Goal: Transaction & Acquisition: Download file/media

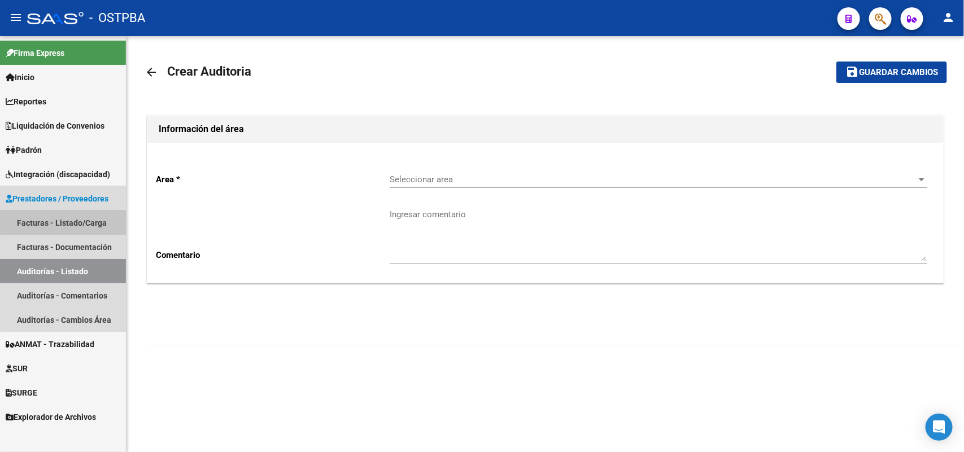
click at [72, 219] on link "Facturas - Listado/Carga" at bounding box center [63, 223] width 126 height 24
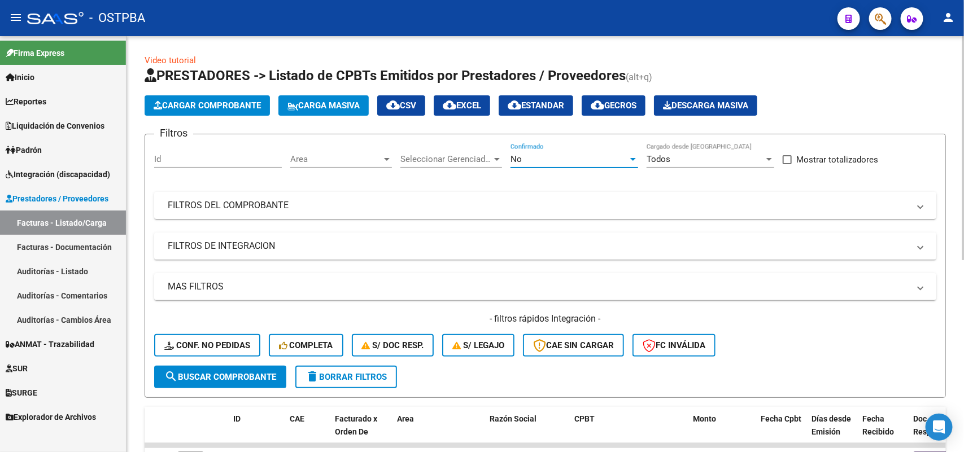
click at [633, 158] on div at bounding box center [633, 159] width 6 height 3
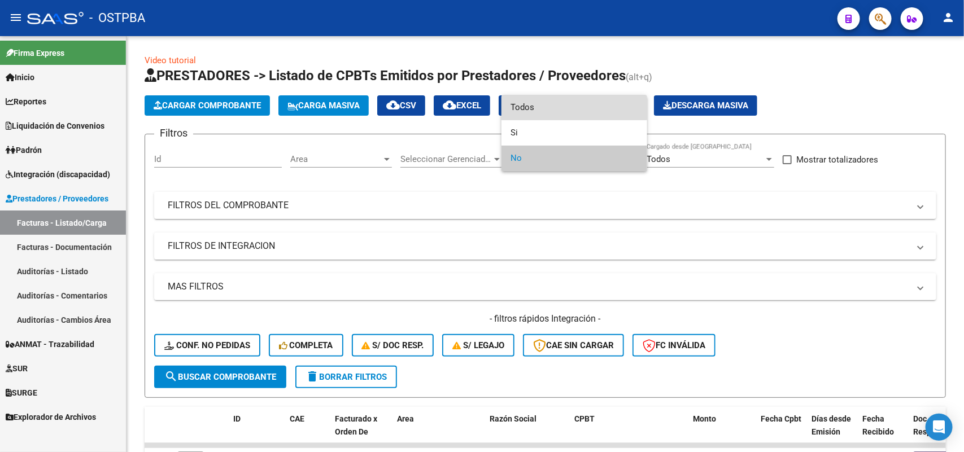
click at [531, 108] on span "Todos" at bounding box center [575, 107] width 128 height 25
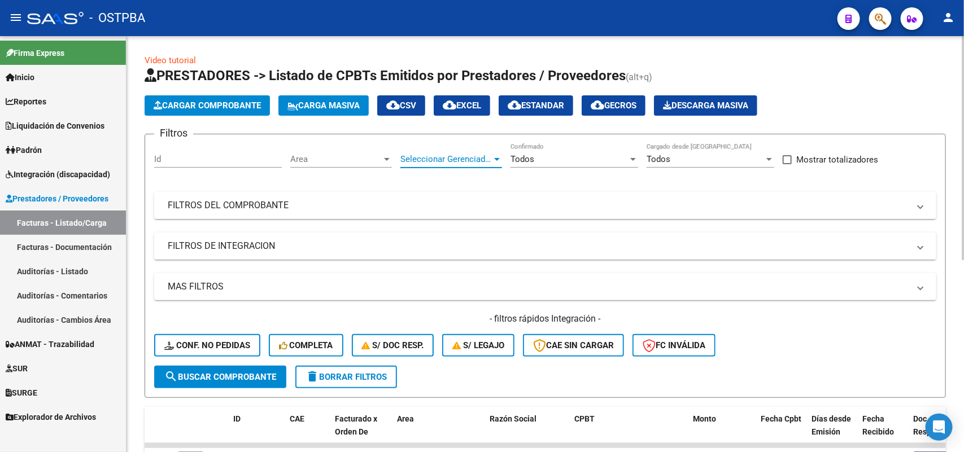
click at [496, 158] on div at bounding box center [497, 159] width 6 height 3
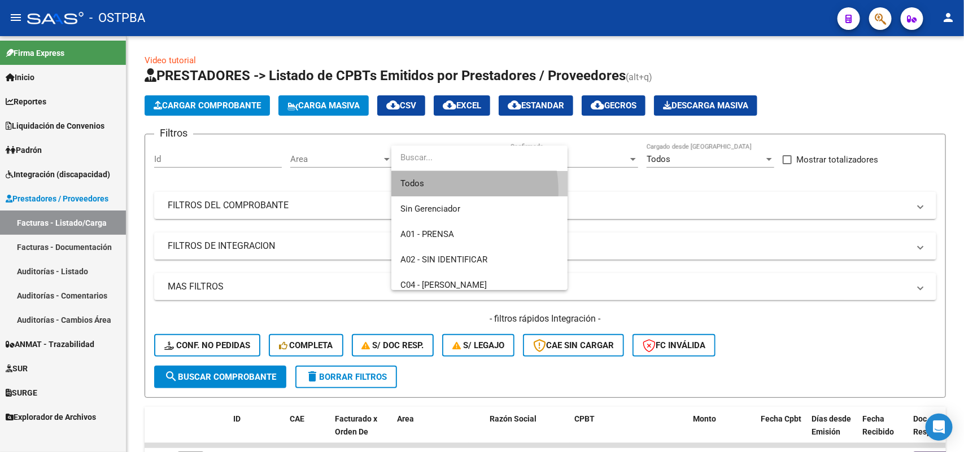
click at [422, 192] on span "Todos" at bounding box center [479, 183] width 158 height 25
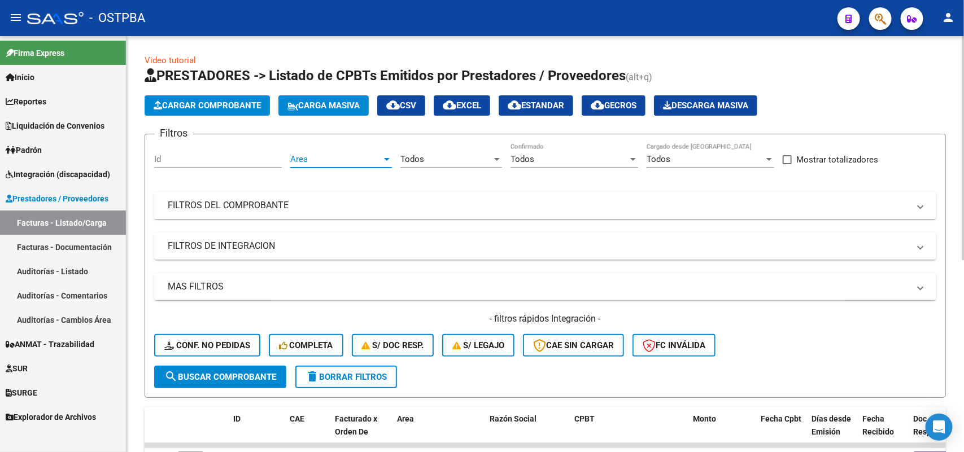
click at [386, 159] on div at bounding box center [387, 159] width 6 height 3
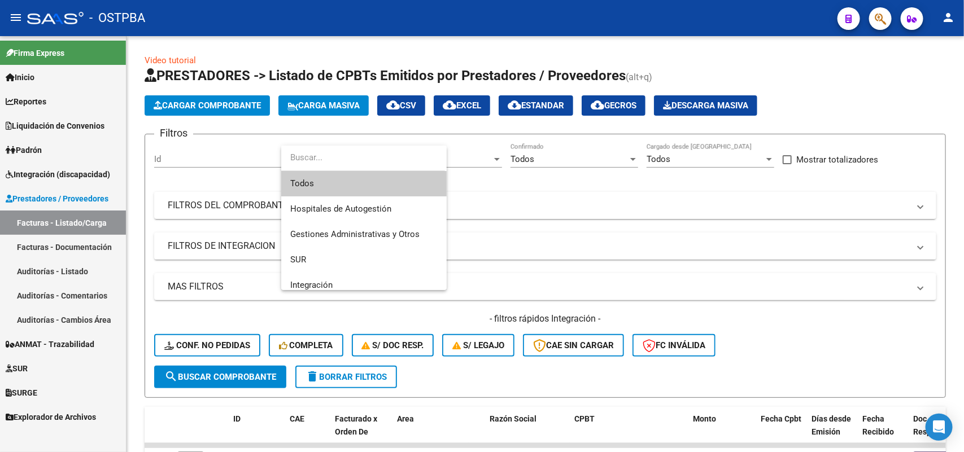
click at [516, 209] on div at bounding box center [482, 226] width 964 height 452
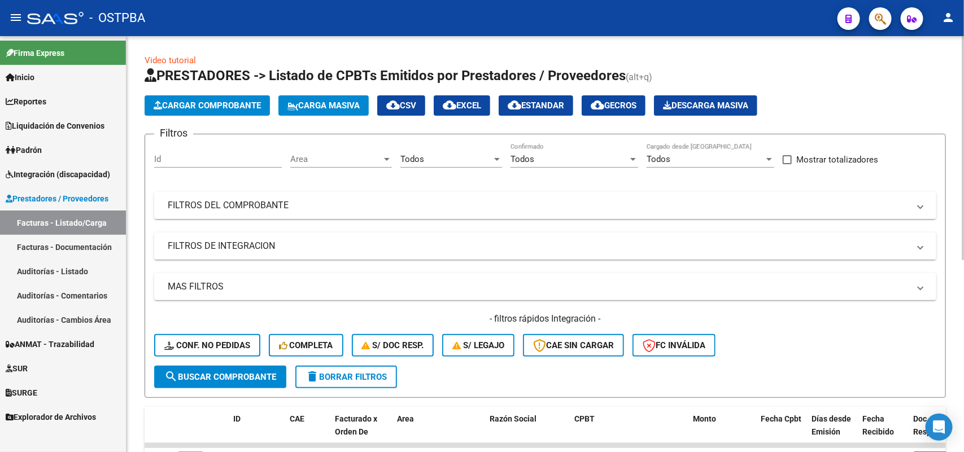
click at [387, 158] on div at bounding box center [387, 159] width 6 height 3
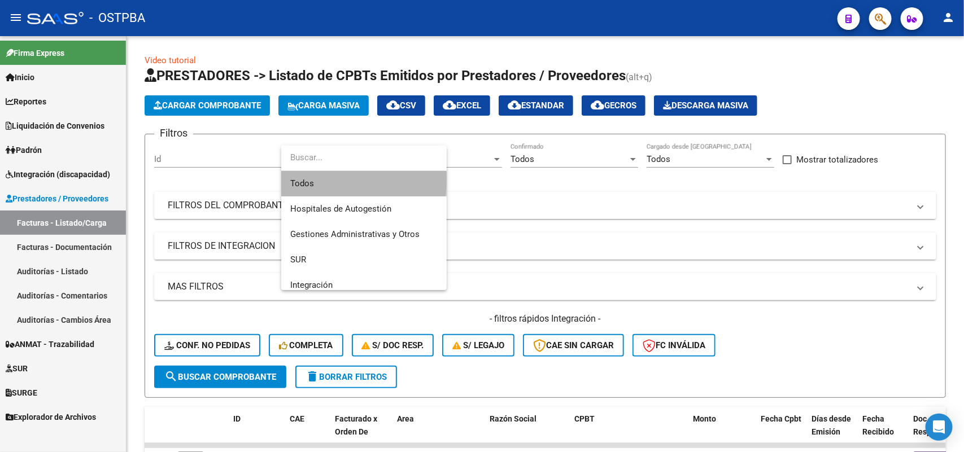
click at [325, 178] on span "Todos" at bounding box center [363, 183] width 147 height 25
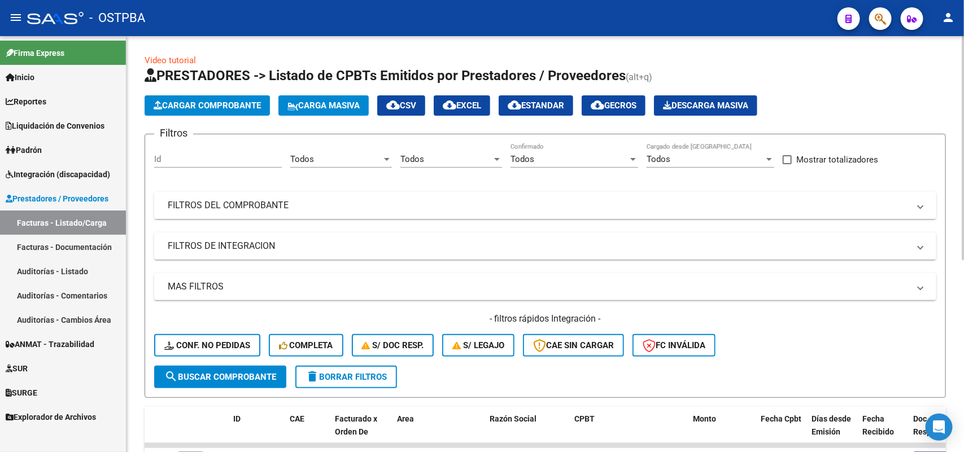
click at [258, 202] on mat-panel-title "FILTROS DEL COMPROBANTE" at bounding box center [539, 205] width 742 height 12
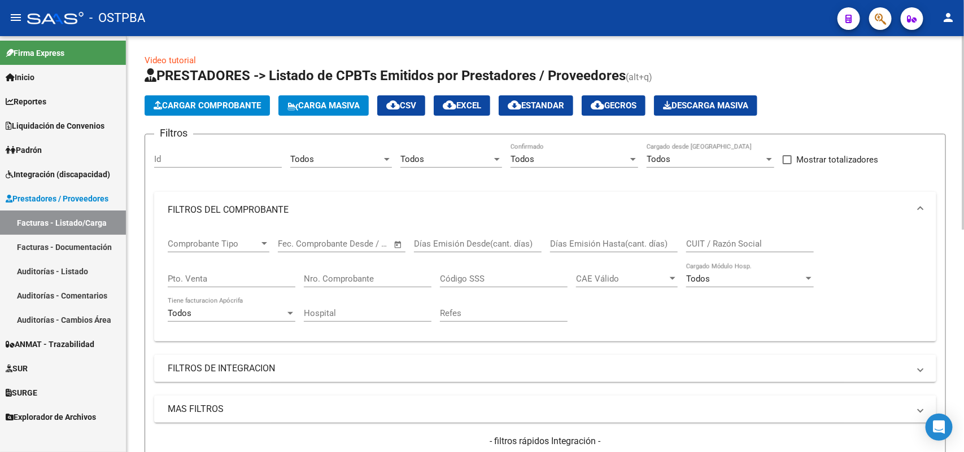
click at [357, 277] on input "Nro. Comprobante" at bounding box center [368, 279] width 128 height 10
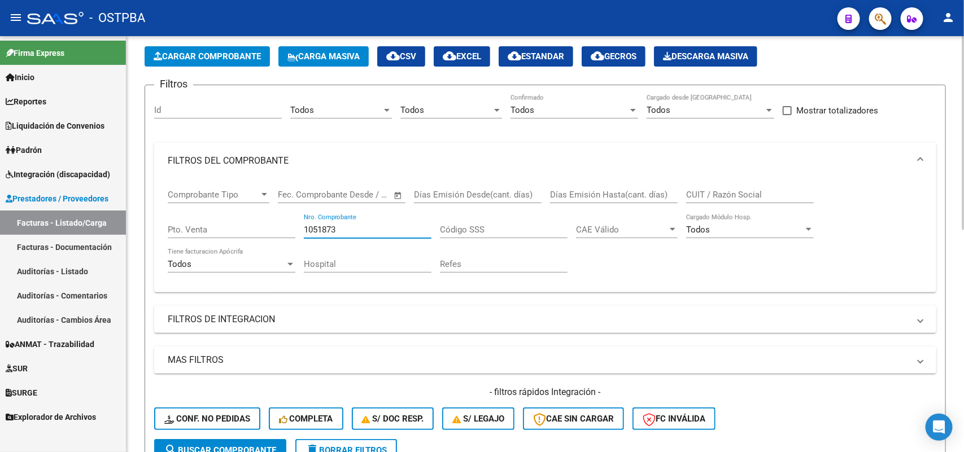
scroll to position [212, 0]
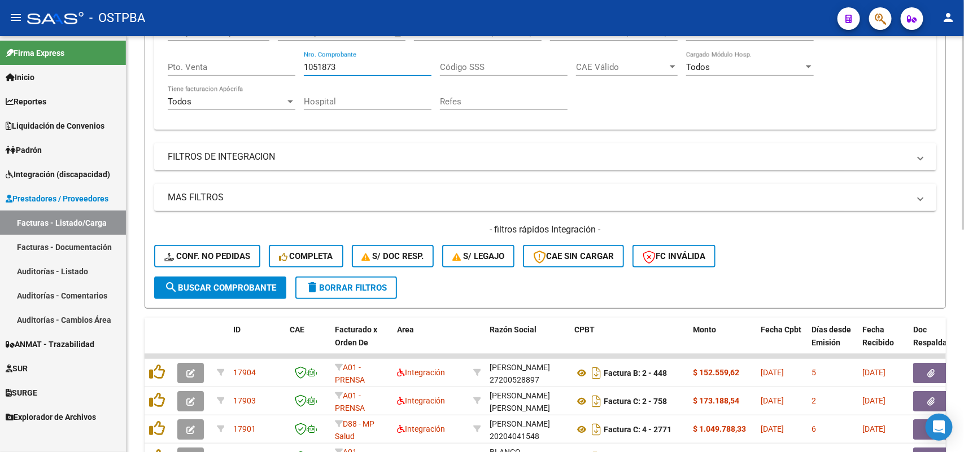
type input "1051873"
click at [250, 284] on span "search Buscar Comprobante" at bounding box center [220, 288] width 112 height 10
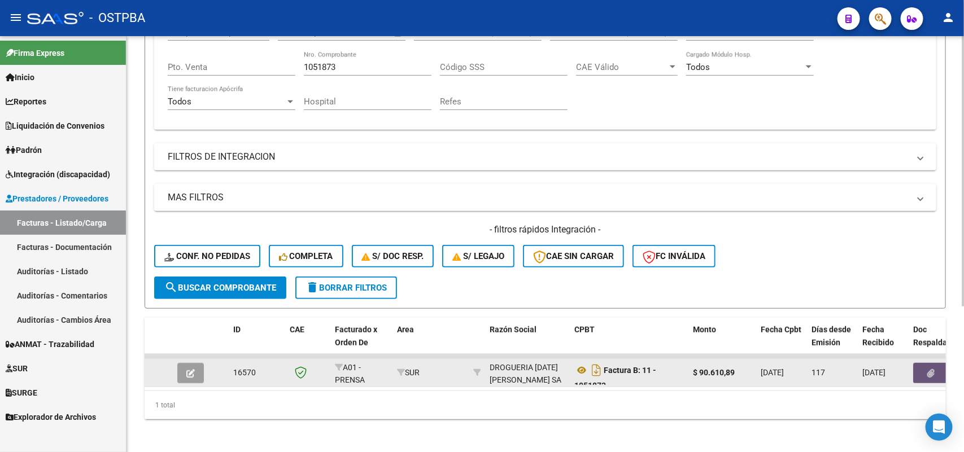
click at [933, 369] on icon "button" at bounding box center [931, 373] width 7 height 8
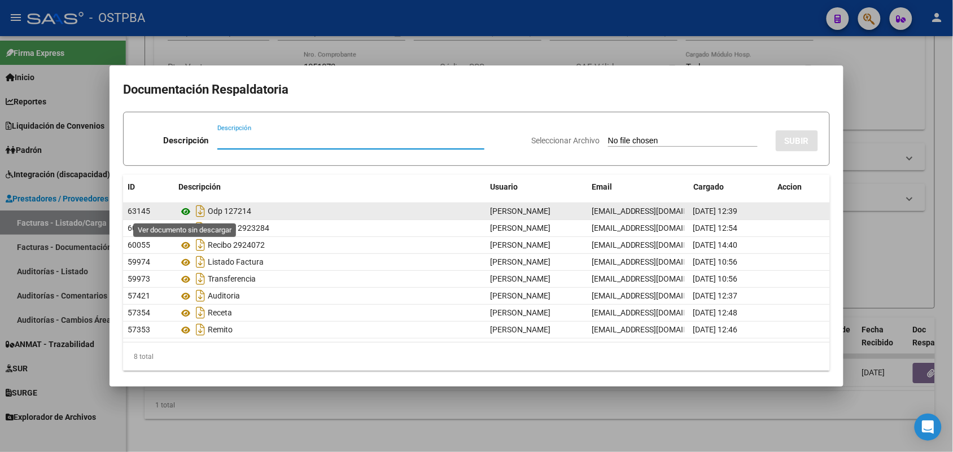
click at [180, 211] on icon at bounding box center [185, 212] width 15 height 14
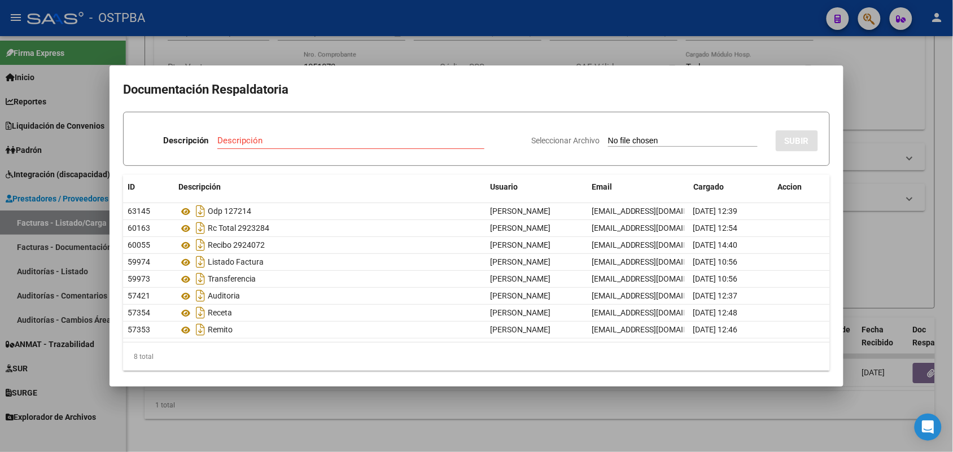
click at [399, 417] on div at bounding box center [476, 226] width 953 height 452
